Goal: Task Accomplishment & Management: Manage account settings

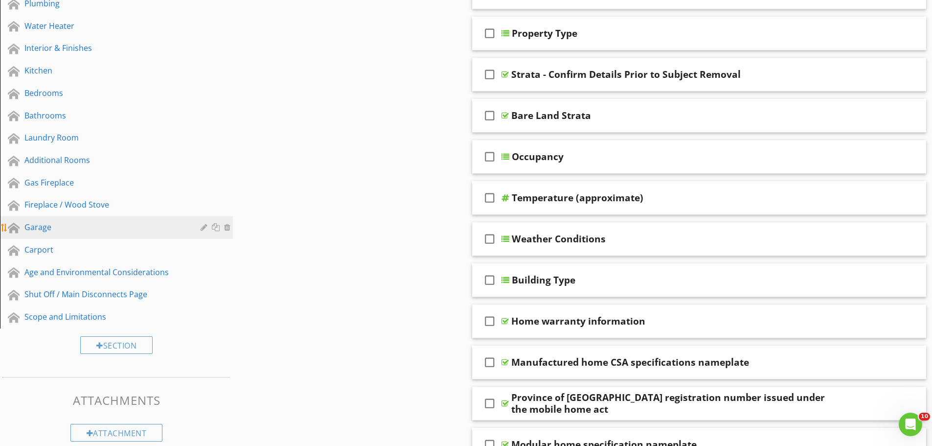
scroll to position [342, 0]
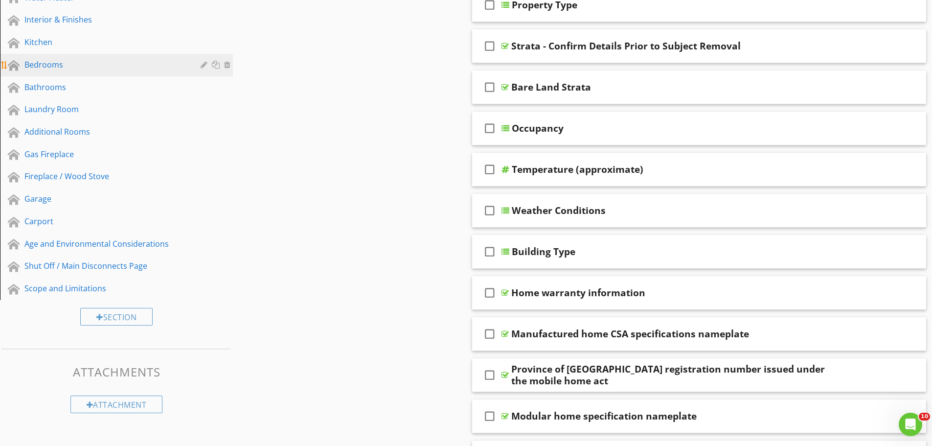
click at [90, 70] on div "Bedrooms" at bounding box center [105, 65] width 162 height 12
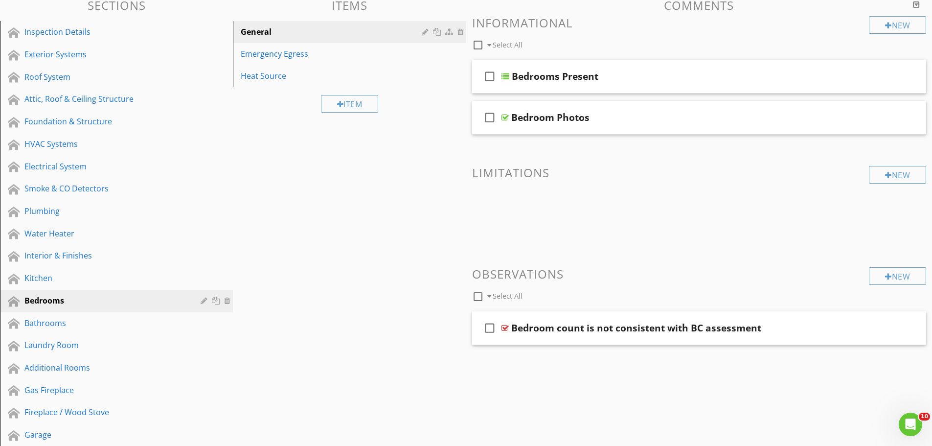
scroll to position [131, 0]
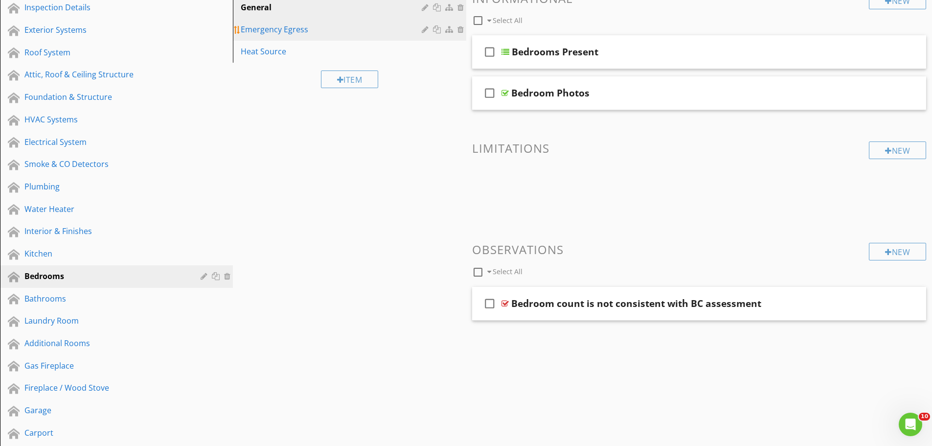
click at [288, 38] on link "Emergency Egress" at bounding box center [351, 30] width 230 height 22
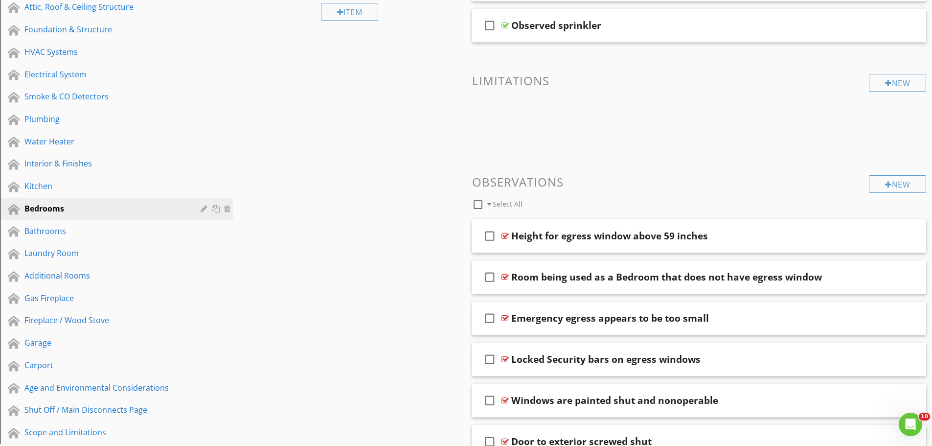
scroll to position [229, 0]
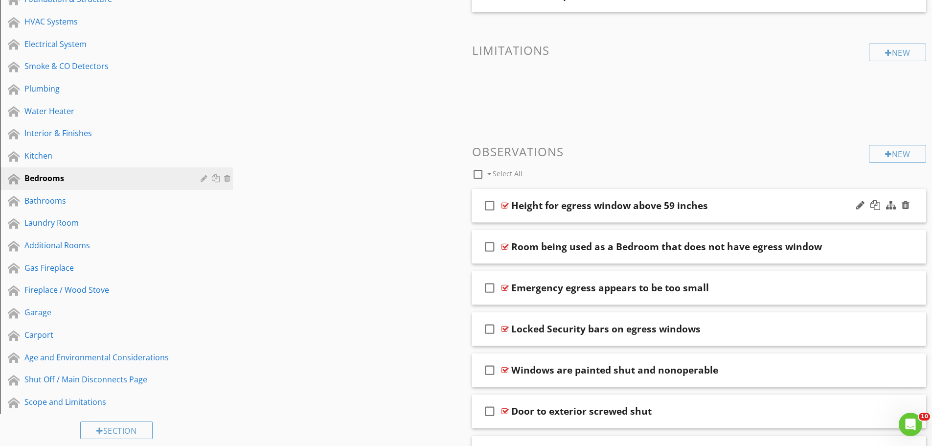
click at [583, 207] on div "Height for egress window above 59 inches" at bounding box center [609, 206] width 197 height 12
click at [579, 221] on div "check_box_outline_blank Height for egress window above 59 inches" at bounding box center [699, 206] width 454 height 34
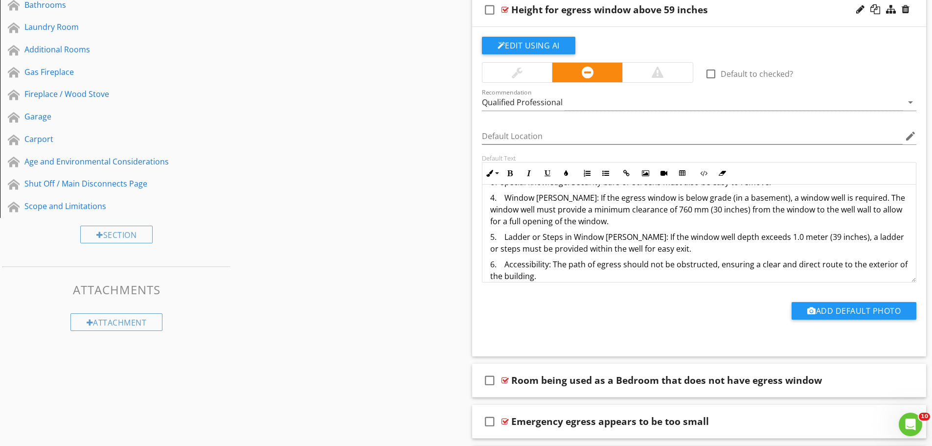
scroll to position [177, 0]
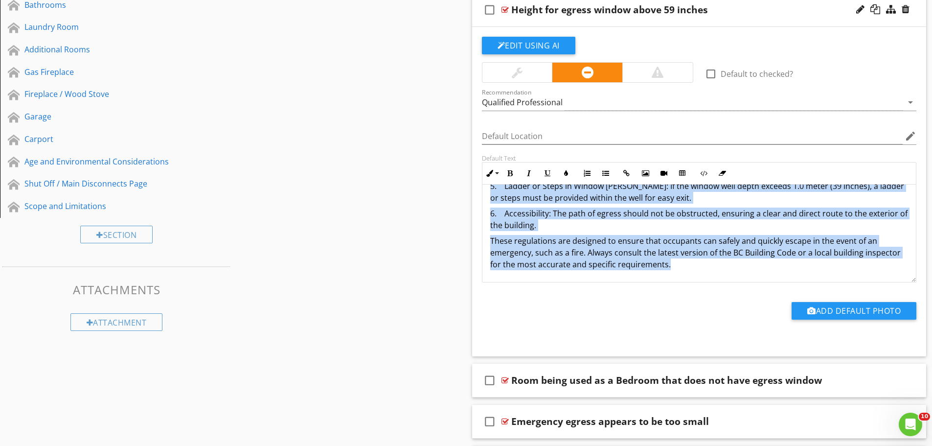
drag, startPoint x: 487, startPoint y: 202, endPoint x: 700, endPoint y: 263, distance: 221.5
click at [700, 264] on div "In British Columbia, the requirements for basement window egress are specified …" at bounding box center [699, 145] width 434 height 274
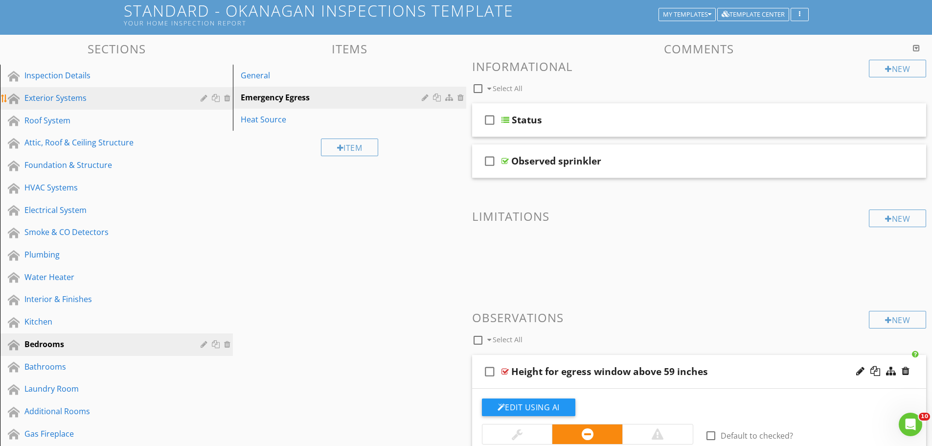
scroll to position [0, 0]
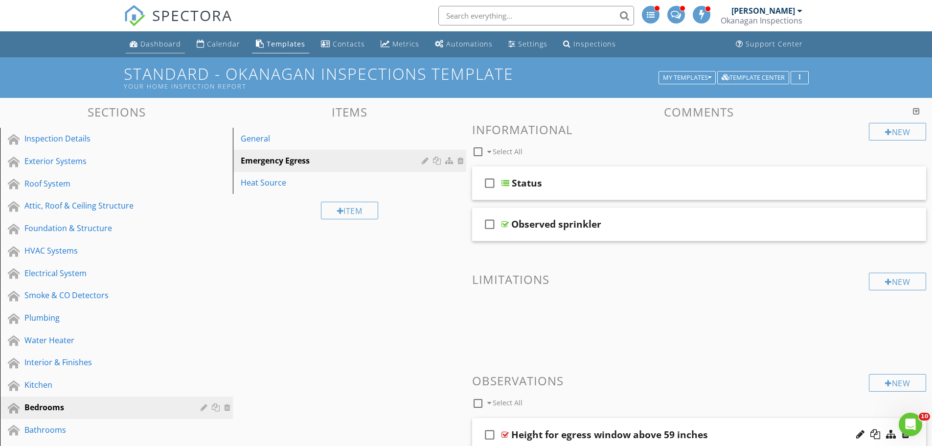
click at [154, 46] on div "Dashboard" at bounding box center [160, 43] width 41 height 9
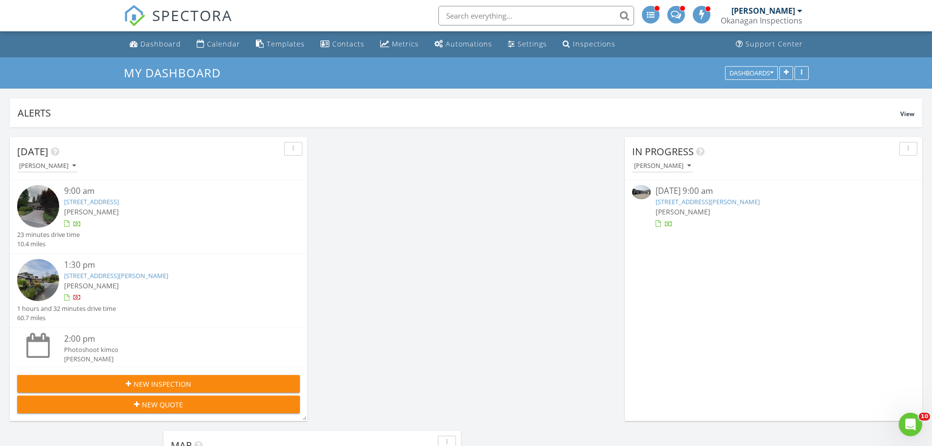
click at [669, 213] on span "[PERSON_NAME]" at bounding box center [682, 211] width 55 height 9
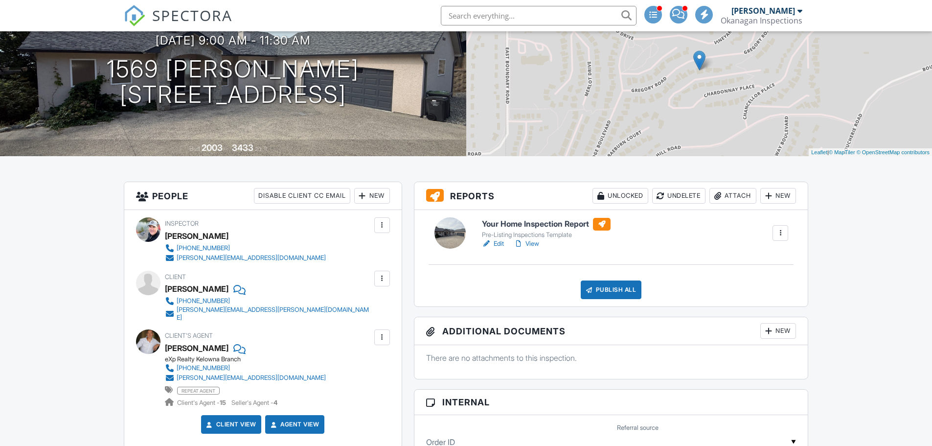
click at [532, 239] on link "View" at bounding box center [526, 244] width 25 height 10
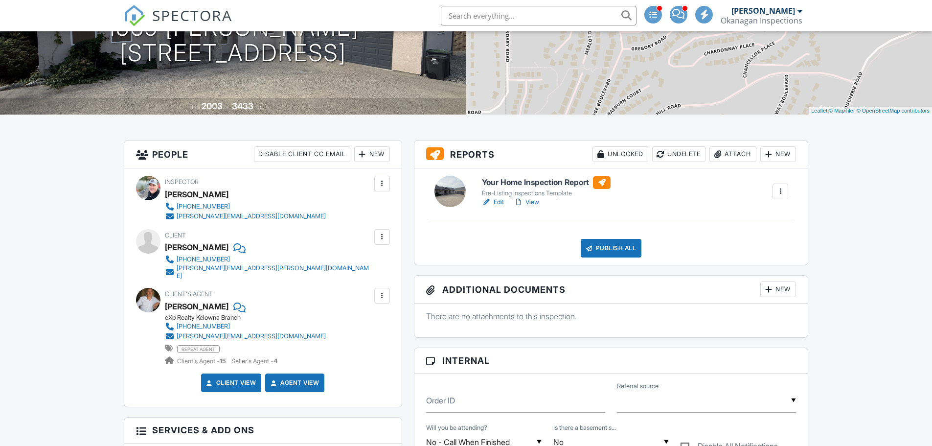
scroll to position [147, 0]
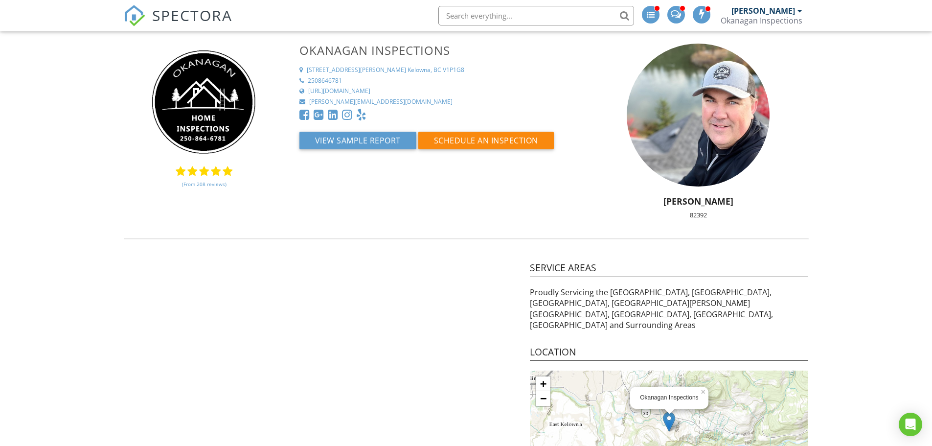
click at [147, 18] on link "SPECTORA" at bounding box center [178, 23] width 109 height 21
click at [0, 0] on div at bounding box center [0, 0] width 0 height 0
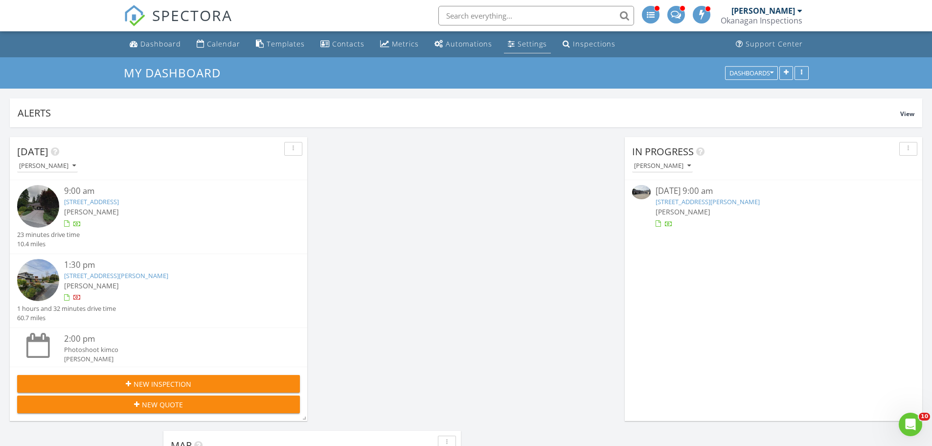
click at [511, 40] on link "Settings" at bounding box center [527, 44] width 47 height 18
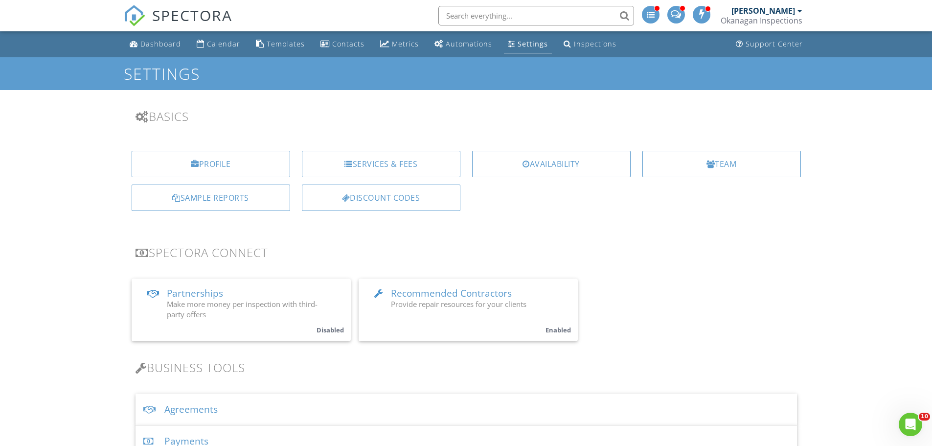
click at [453, 302] on span "Provide repair resources for your clients" at bounding box center [459, 304] width 136 height 10
